Goal: Task Accomplishment & Management: Use online tool/utility

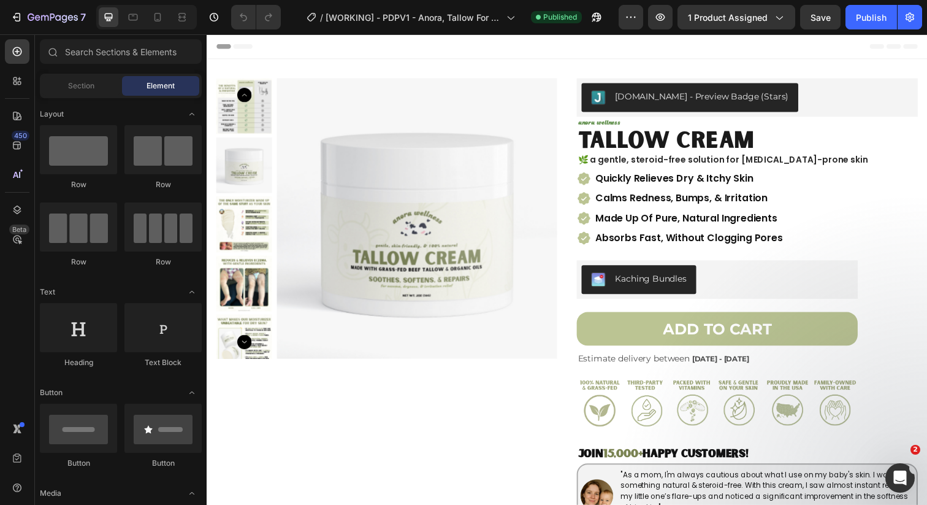
click at [711, 44] on div "Header" at bounding box center [574, 46] width 716 height 25
click at [158, 24] on div at bounding box center [158, 17] width 20 height 20
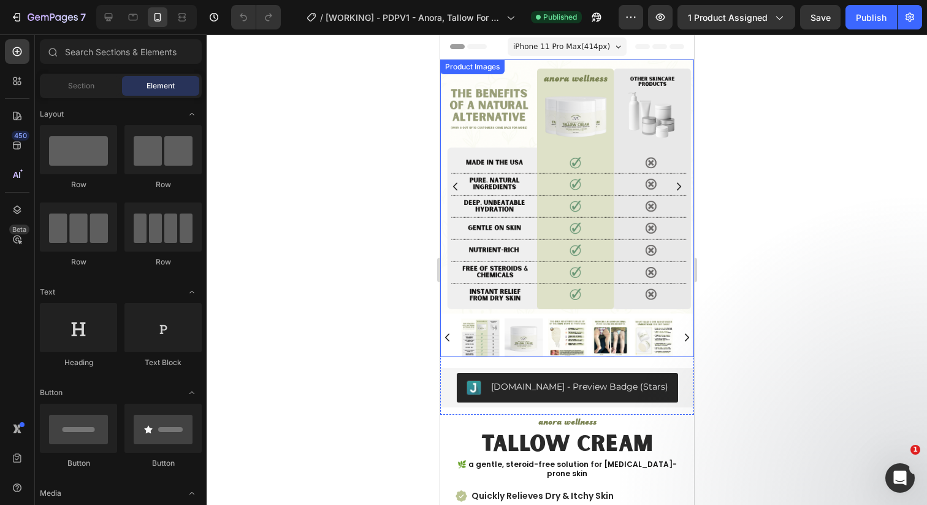
click at [512, 346] on img at bounding box center [523, 337] width 39 height 39
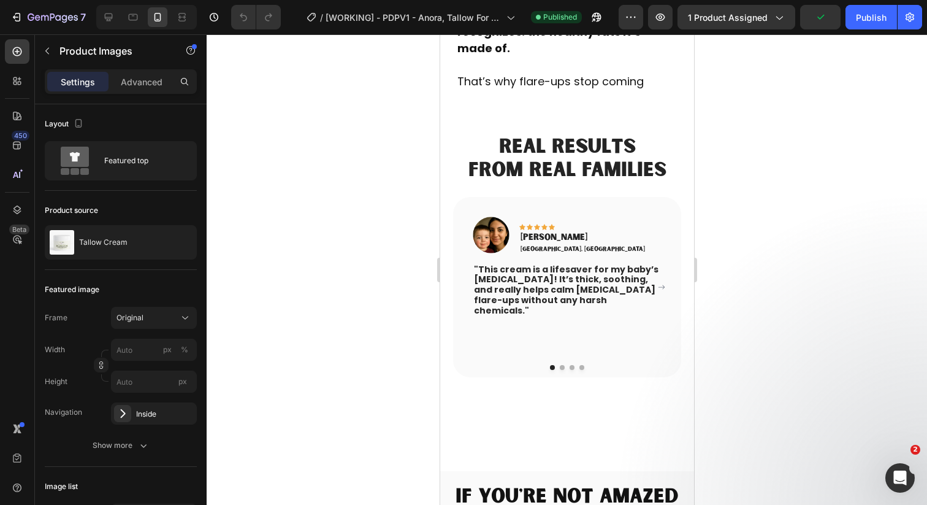
scroll to position [2831, 0]
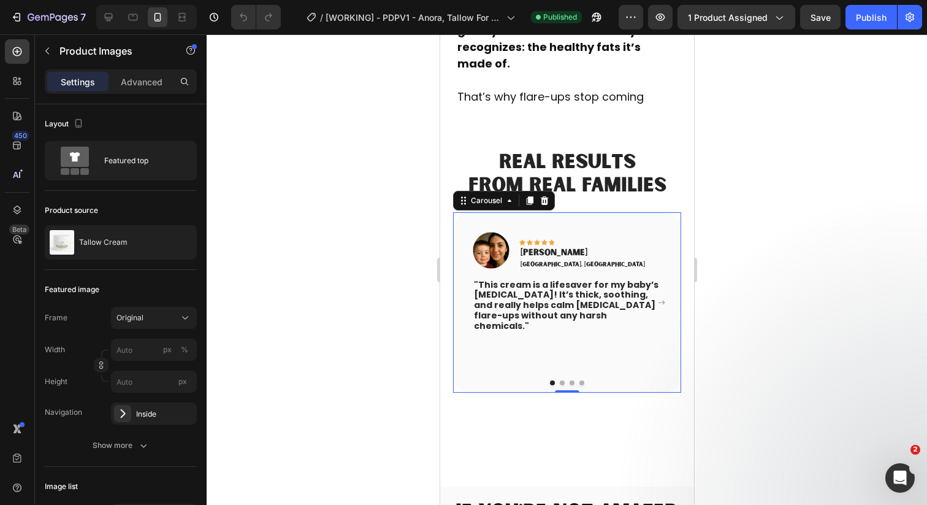
click at [661, 299] on icon "Carousel Next Arrow" at bounding box center [660, 302] width 7 height 7
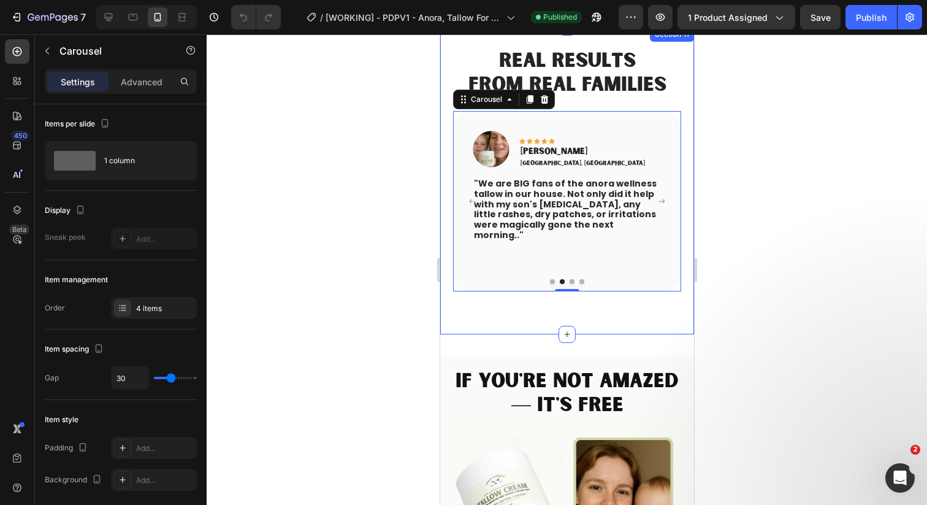
scroll to position [3221, 0]
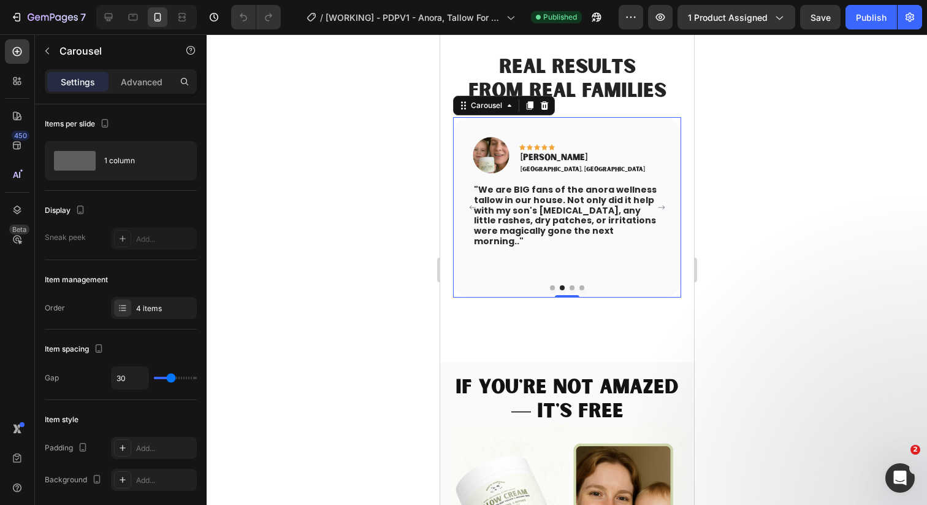
click at [660, 204] on icon "Carousel Next Arrow" at bounding box center [660, 207] width 7 height 7
click at [663, 205] on icon "Carousel Next Arrow" at bounding box center [660, 207] width 7 height 7
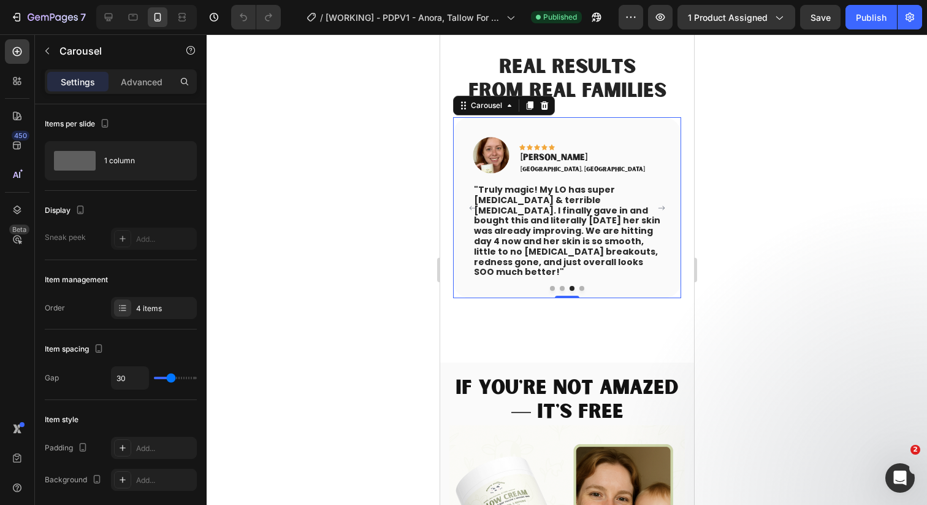
click at [663, 205] on icon "Carousel Next Arrow" at bounding box center [660, 207] width 7 height 7
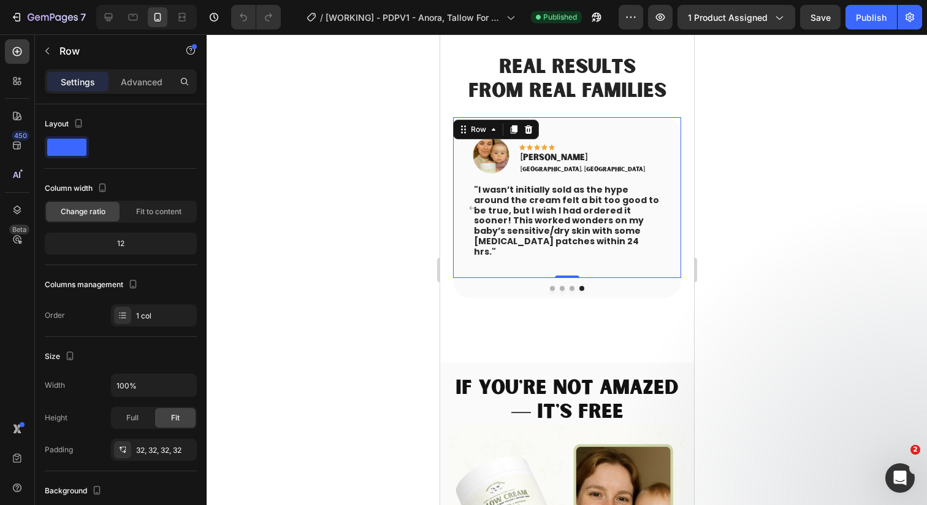
click at [663, 204] on div "Image Icon Icon Icon Icon Icon Row HELENA C. Text block LUBBOCK, TX Text block …" at bounding box center [566, 197] width 228 height 161
click at [466, 200] on button "Carousel Back Arrow" at bounding box center [472, 208] width 20 height 20
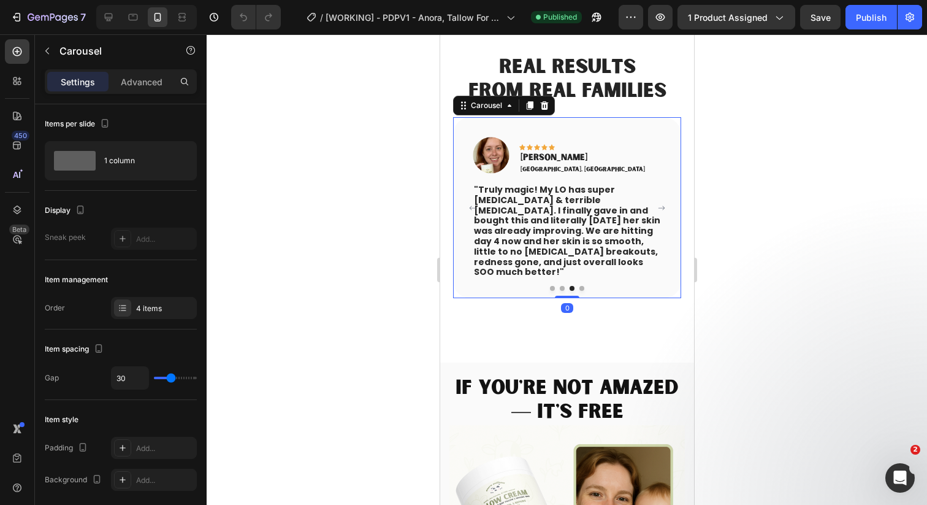
click at [466, 200] on button "Carousel Back Arrow" at bounding box center [472, 208] width 20 height 20
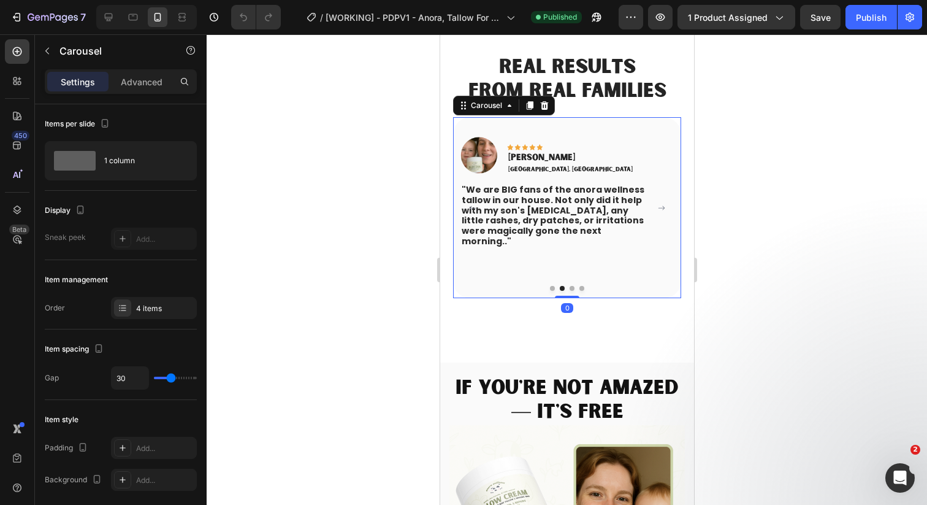
click at [466, 200] on button "Carousel Back Arrow" at bounding box center [472, 208] width 20 height 20
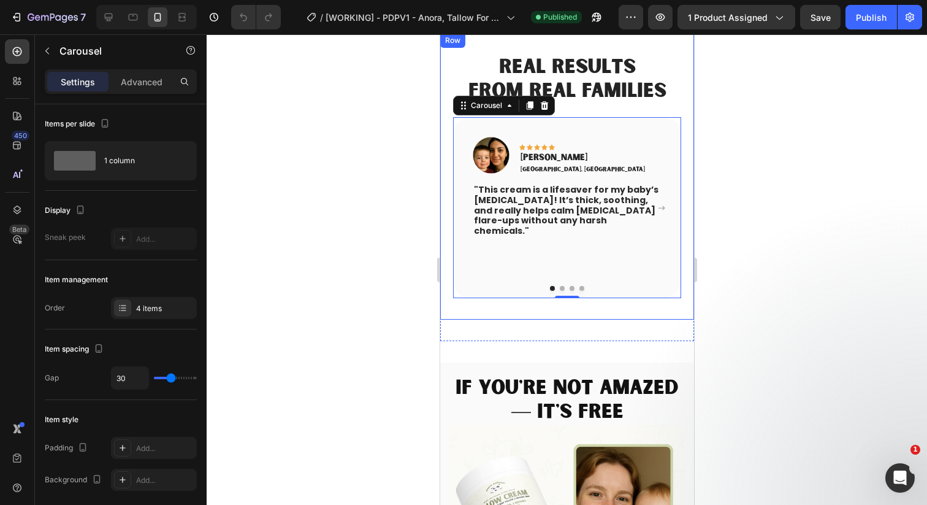
click at [387, 256] on div at bounding box center [567, 269] width 720 height 470
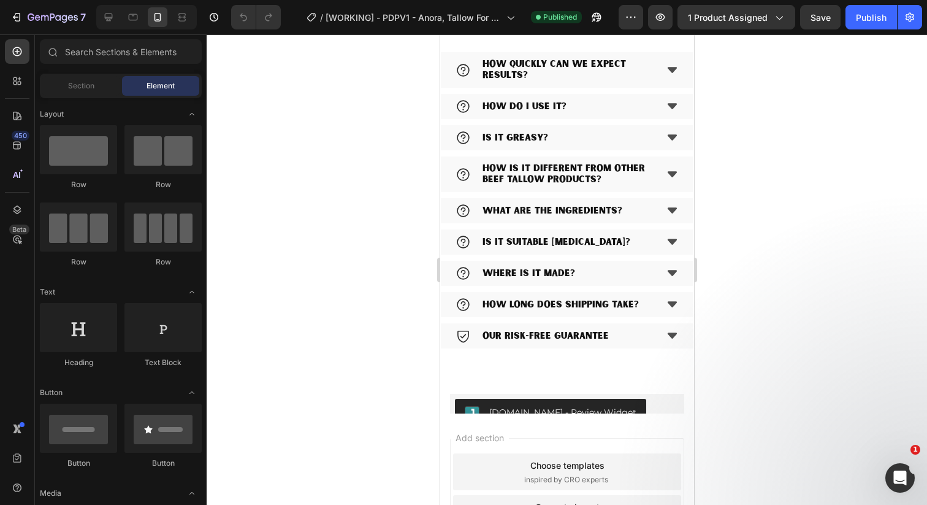
scroll to position [4128, 0]
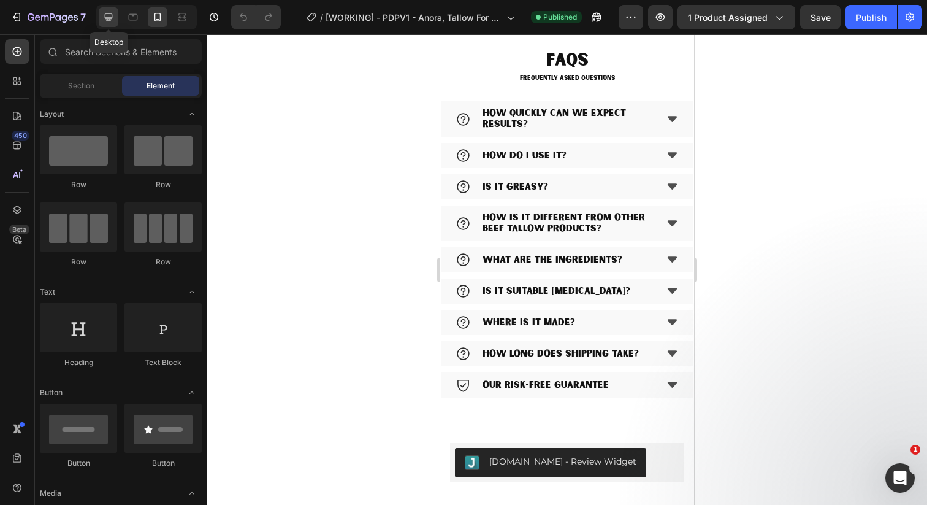
click at [100, 18] on div at bounding box center [109, 17] width 20 height 20
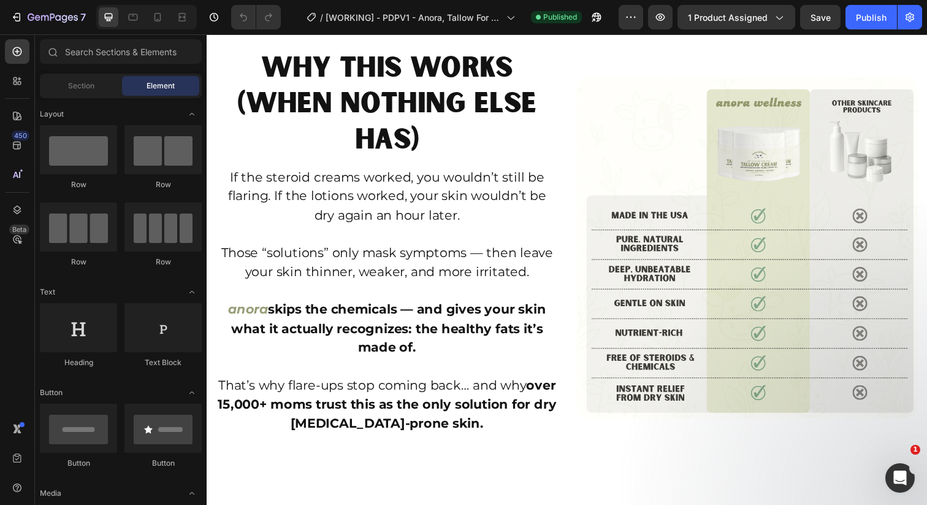
scroll to position [2890, 0]
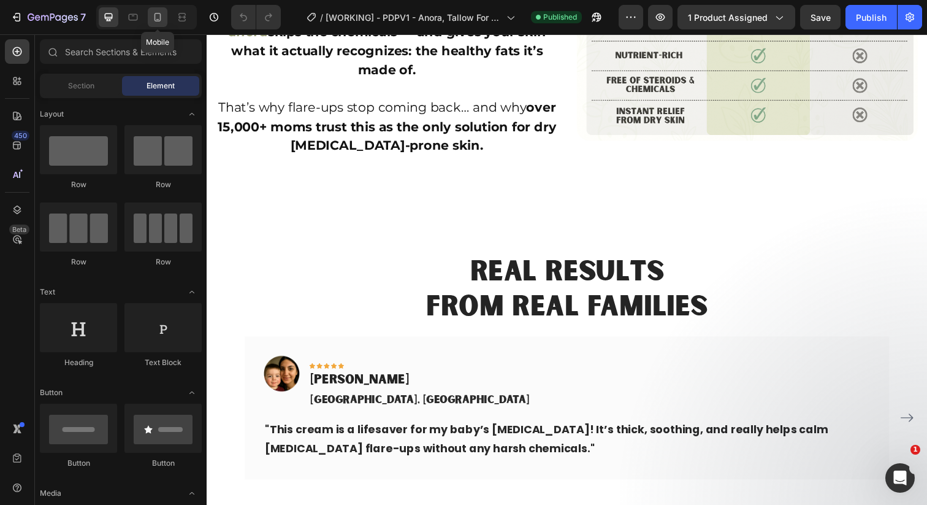
click at [154, 23] on icon at bounding box center [157, 17] width 12 height 12
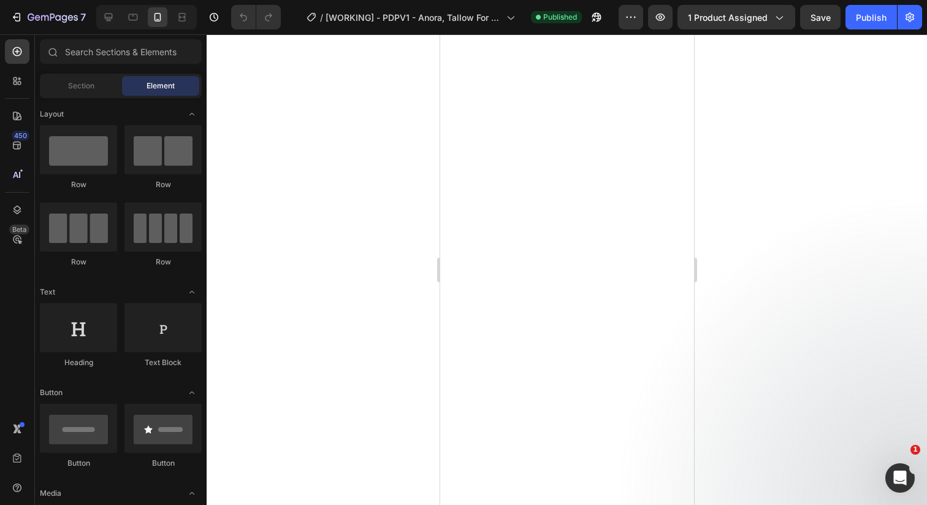
scroll to position [3678, 0]
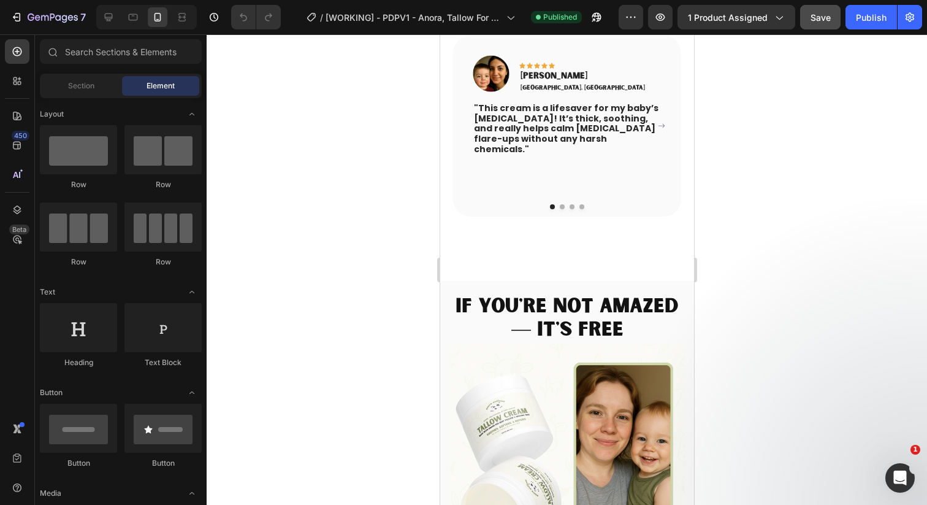
click at [818, 20] on span "Save" at bounding box center [820, 17] width 20 height 10
click at [853, 26] on button "Publish" at bounding box center [870, 17] width 51 height 25
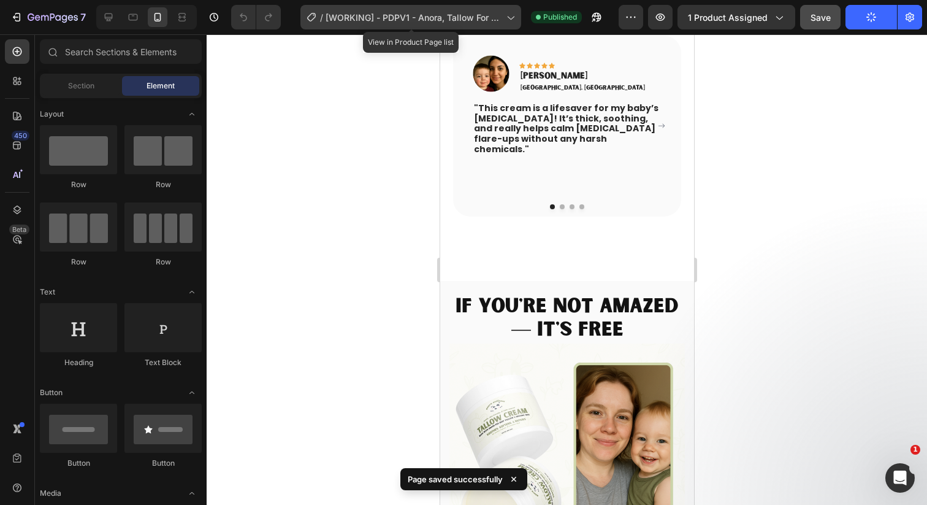
click at [340, 9] on div "/ [WORKING] - PDPV1 - Anora, Tallow For Kids - T7" at bounding box center [410, 17] width 221 height 25
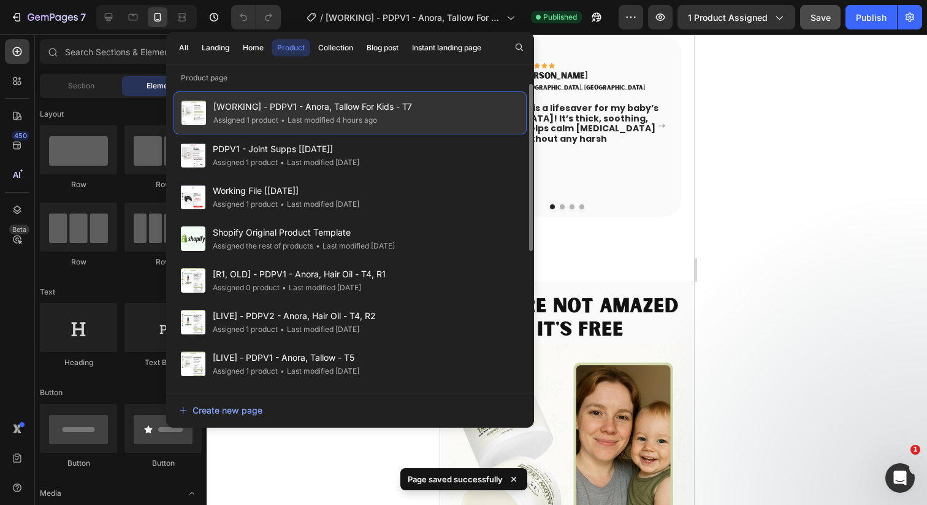
click at [234, 107] on span "[WORKING] - PDPV1 - Anora, Tallow For Kids - T7" at bounding box center [312, 106] width 199 height 15
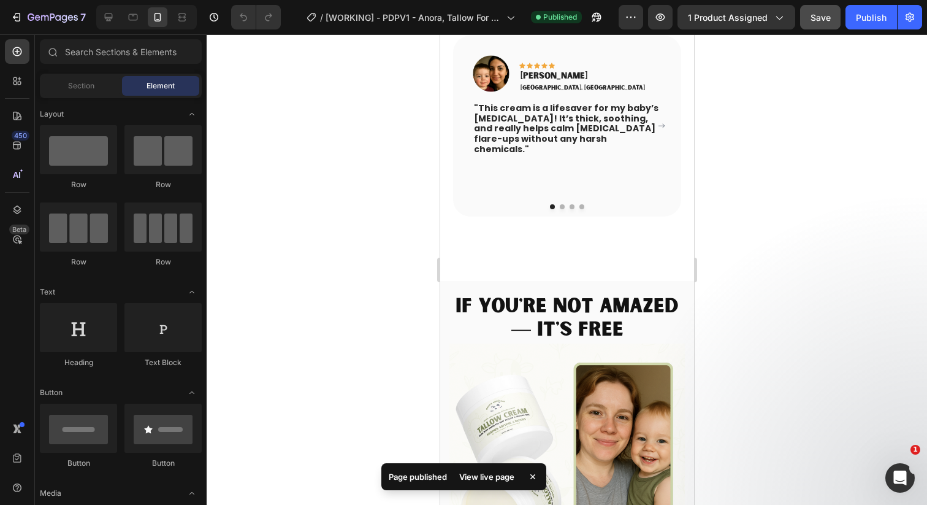
click at [31, 3] on div "7 Version history / [WORKING] - PDPV1 - Anora, Tallow For Kids - T7 Published P…" at bounding box center [463, 17] width 927 height 35
click at [34, 8] on button "7" at bounding box center [48, 17] width 86 height 25
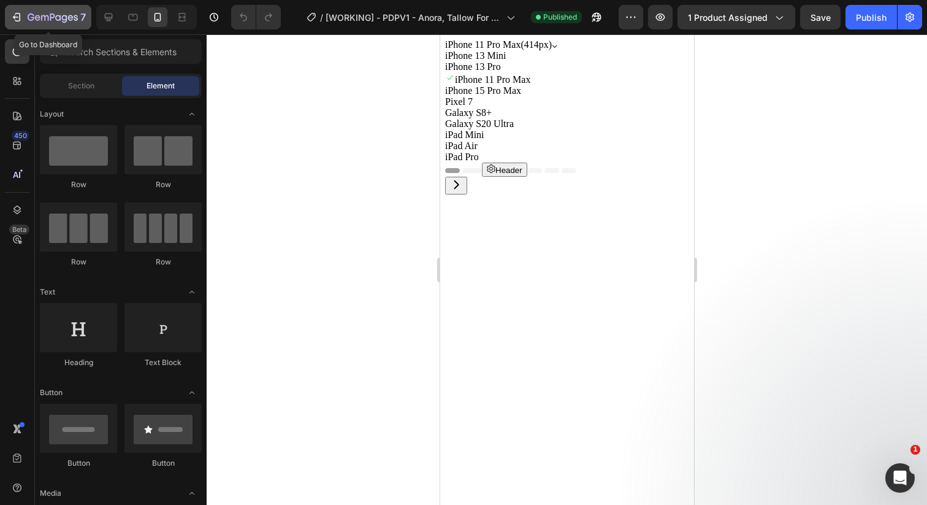
click at [35, 14] on icon "button" at bounding box center [53, 18] width 50 height 10
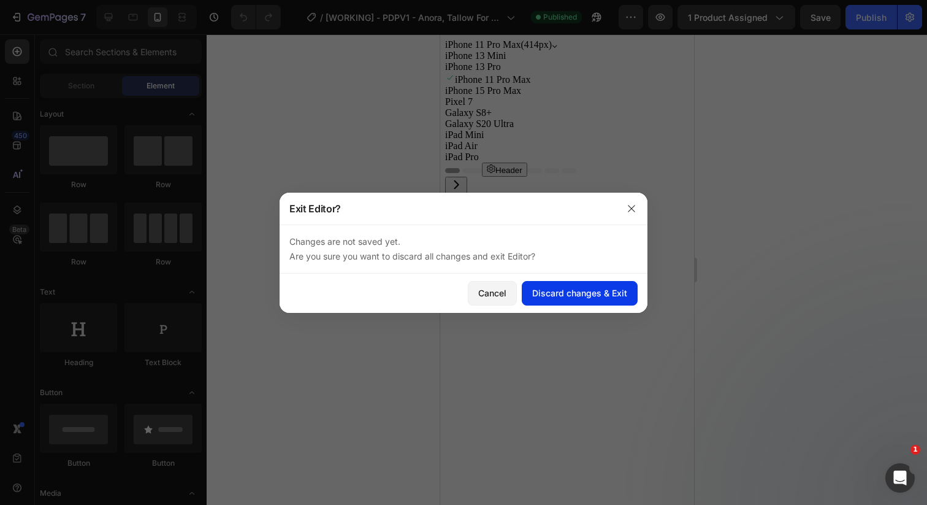
click at [564, 294] on div "Discard changes & Exit" at bounding box center [579, 292] width 95 height 13
